Goal: Register for event/course

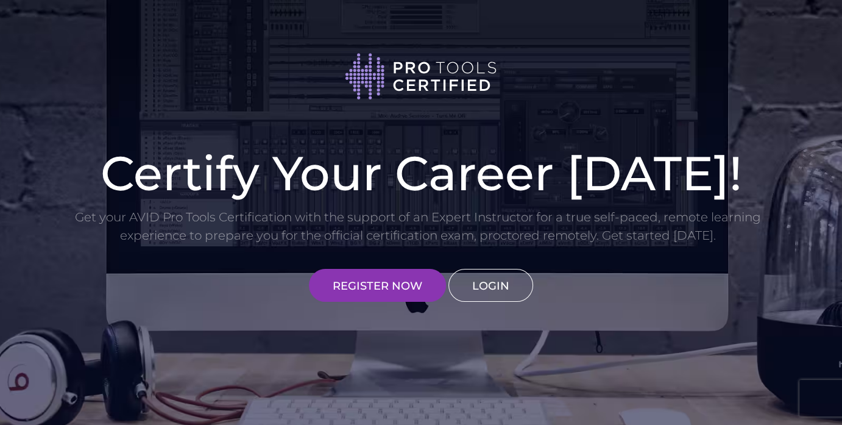
click at [487, 283] on link "LOGIN" at bounding box center [491, 285] width 85 height 33
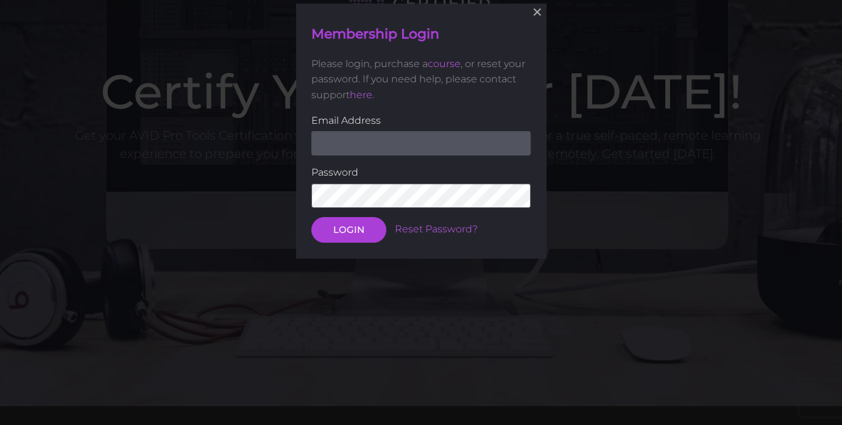
scroll to position [82, 0]
click at [541, 17] on button "×" at bounding box center [537, 11] width 27 height 27
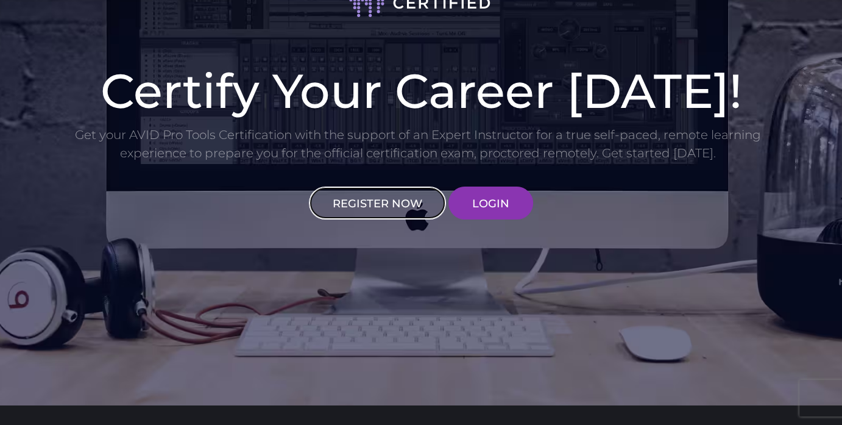
click at [347, 210] on link "REGISTER NOW" at bounding box center [377, 203] width 137 height 33
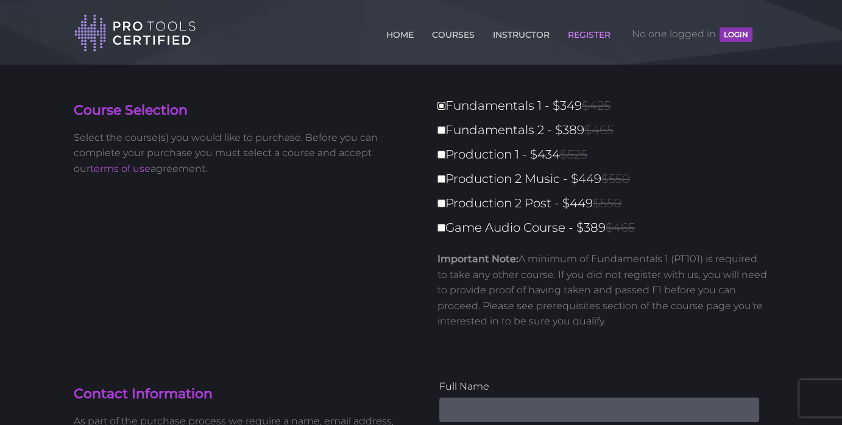
click at [444, 104] on input "Fundamentals 1 - $349 $425" at bounding box center [442, 106] width 8 height 8
checkbox input "true"
type input "349"
click at [442, 126] on input "Fundamentals 2 - $389 $465" at bounding box center [442, 130] width 8 height 8
checkbox input "true"
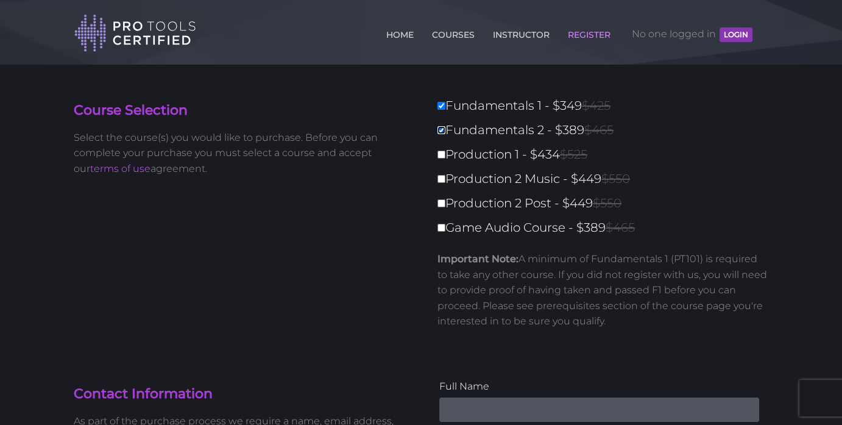
type input "738"
click at [439, 161] on label "Production 1 - $434 $525" at bounding box center [607, 154] width 338 height 21
click at [439, 158] on input "Production 1 - $434 $525" at bounding box center [442, 155] width 8 height 8
checkbox input "true"
type input "1172"
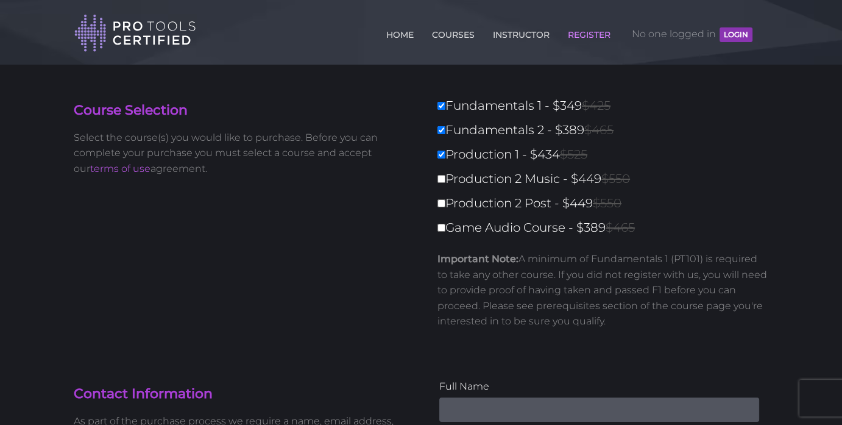
click at [447, 182] on label "Production 2 Music - $449 $550" at bounding box center [607, 178] width 338 height 21
click at [446, 182] on input "Production 2 Music - $449 $550" at bounding box center [442, 179] width 8 height 8
checkbox input "true"
type input "1621"
click at [446, 203] on label "Production 2 Post - $449 $550" at bounding box center [607, 203] width 338 height 21
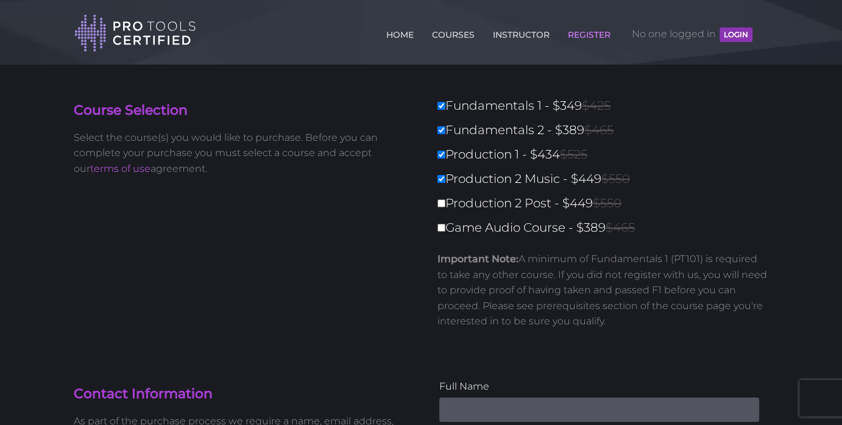
click at [446, 203] on input "Production 2 Post - $449 $550" at bounding box center [442, 203] width 8 height 8
checkbox input "true"
type input "2070"
click at [445, 229] on input "Game Audio Course - $389 $465" at bounding box center [442, 228] width 8 height 8
checkbox input "true"
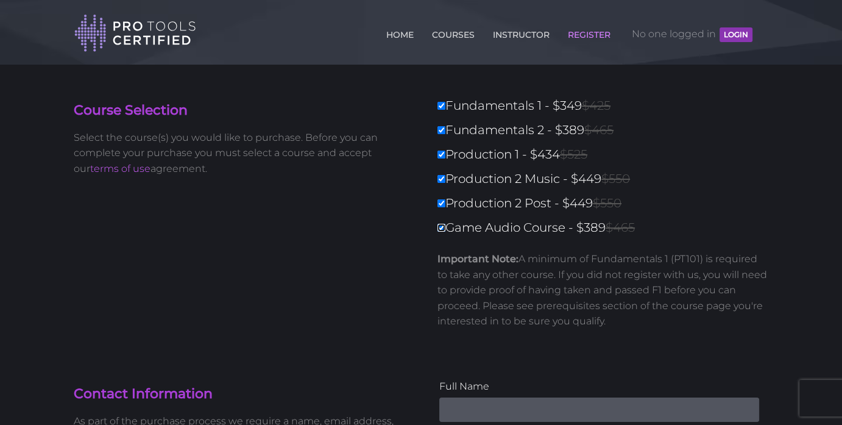
type input "2459"
click at [440, 227] on input "Game Audio Course - $389 $465" at bounding box center [442, 228] width 8 height 8
checkbox input "false"
type input "2070"
